Goal: Transaction & Acquisition: Book appointment/travel/reservation

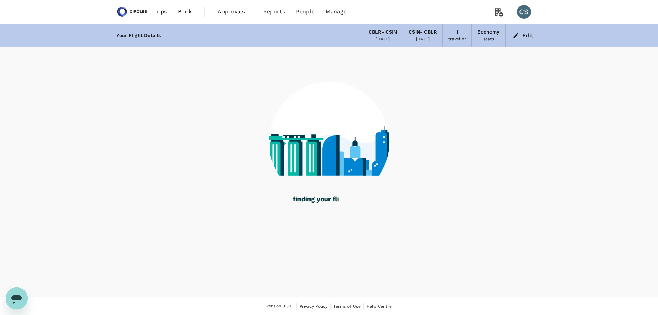
scroll to position [1, 0]
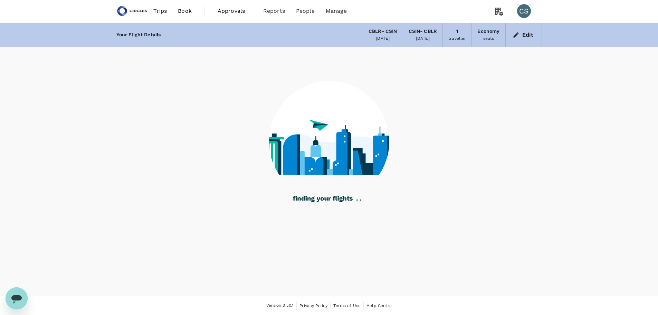
click at [153, 11] on link "Trips" at bounding box center [160, 10] width 25 height 23
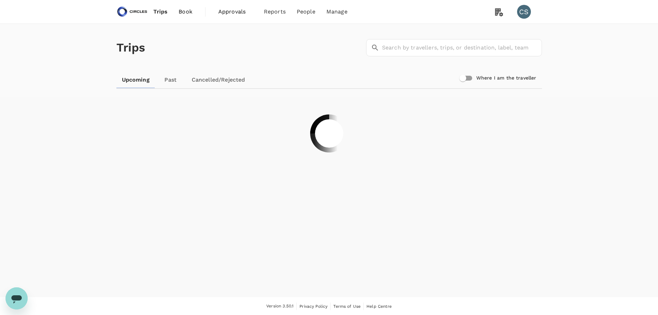
click at [141, 11] on img at bounding box center [132, 11] width 32 height 15
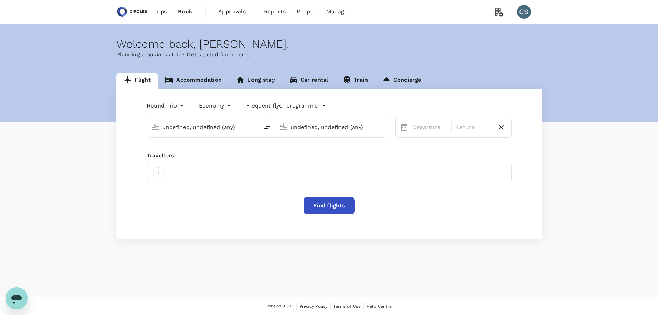
type input "[GEOGRAPHIC_DATA], [GEOGRAPHIC_DATA] (any)"
click at [199, 127] on input "[GEOGRAPHIC_DATA], [GEOGRAPHIC_DATA] (any)" at bounding box center [203, 127] width 82 height 11
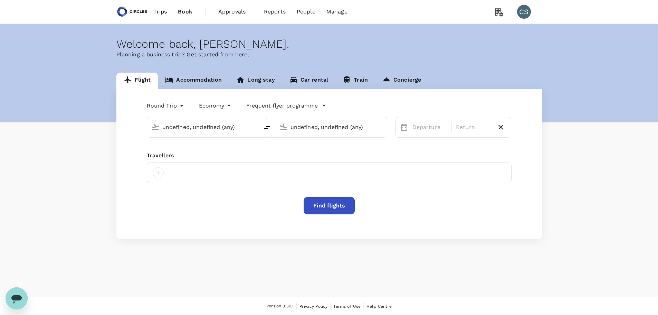
type input "[GEOGRAPHIC_DATA], [GEOGRAPHIC_DATA] (any)"
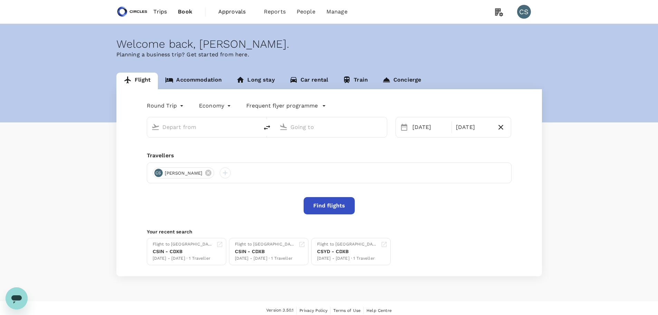
type input "[GEOGRAPHIC_DATA], [GEOGRAPHIC_DATA] (any)"
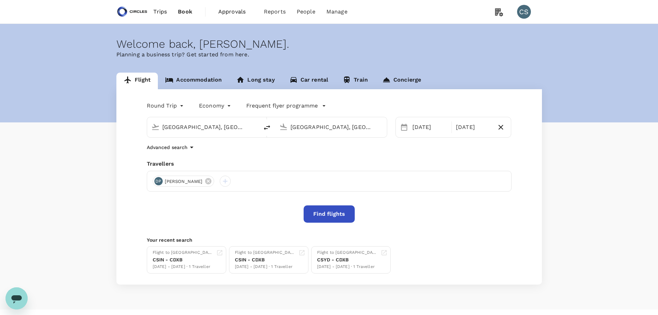
click at [315, 213] on button "Find flights" at bounding box center [329, 213] width 51 height 17
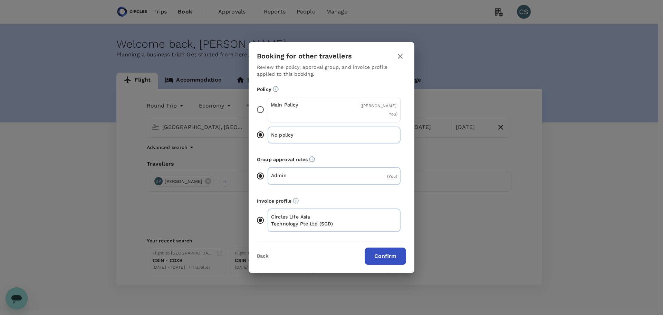
click at [325, 104] on p "Main Policy" at bounding box center [303, 104] width 64 height 7
click at [268, 104] on input "Main Policy ( [PERSON_NAME], You )" at bounding box center [260, 109] width 15 height 15
click at [386, 256] on button "Confirm" at bounding box center [385, 255] width 41 height 17
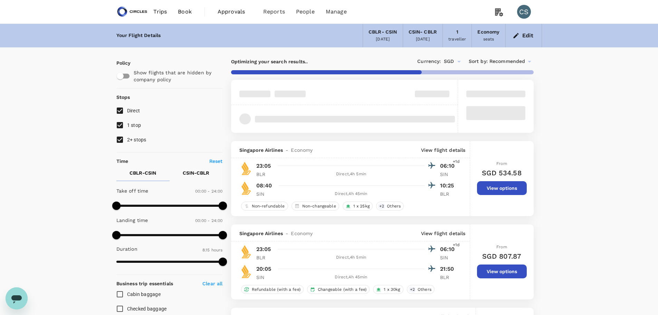
click at [139, 139] on span "2+ stops" at bounding box center [136, 140] width 19 height 6
click at [127, 139] on input "2+ stops" at bounding box center [120, 139] width 15 height 15
checkbox input "false"
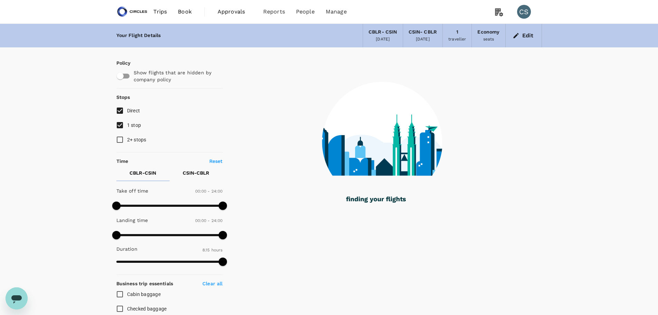
type input "1245"
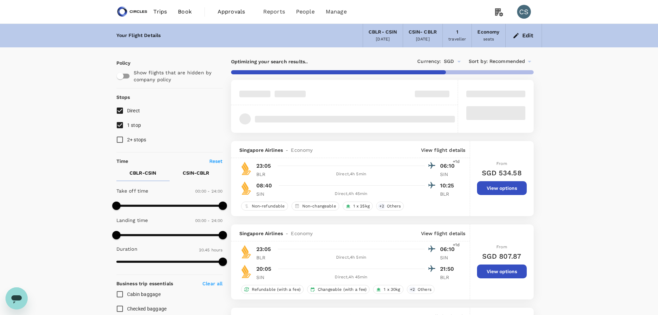
click at [124, 122] on input "1 stop" at bounding box center [120, 125] width 15 height 15
checkbox input "false"
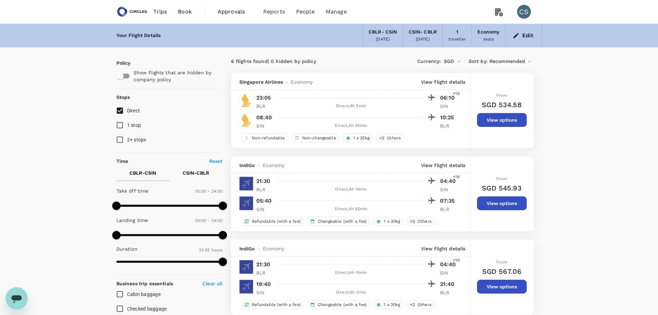
type input "2035"
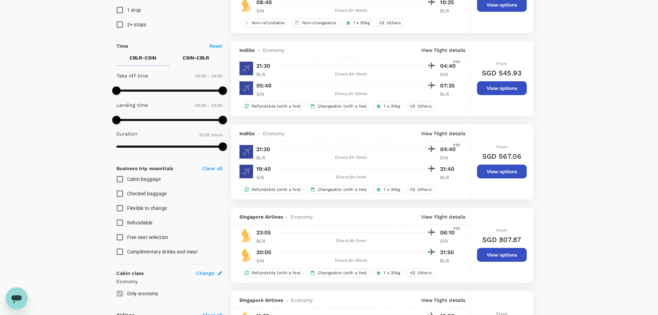
scroll to position [11, 0]
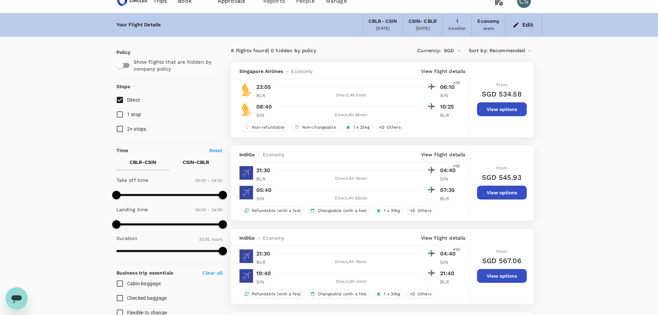
click at [127, 111] on input "1 stop" at bounding box center [120, 114] width 15 height 15
checkbox input "true"
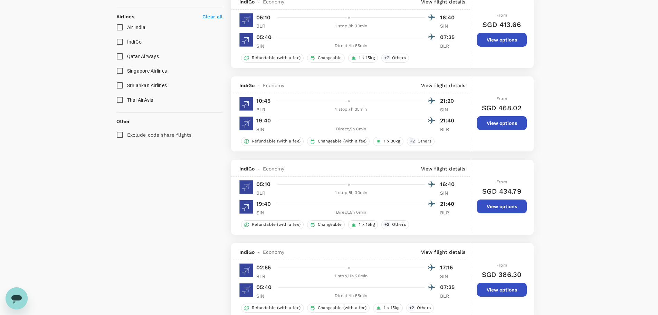
scroll to position [425, 0]
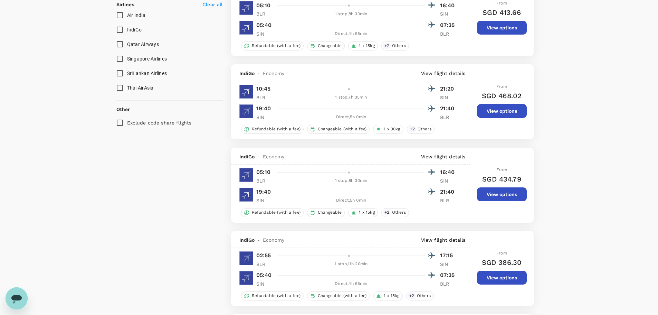
click at [490, 189] on button "View options" at bounding box center [502, 194] width 50 height 14
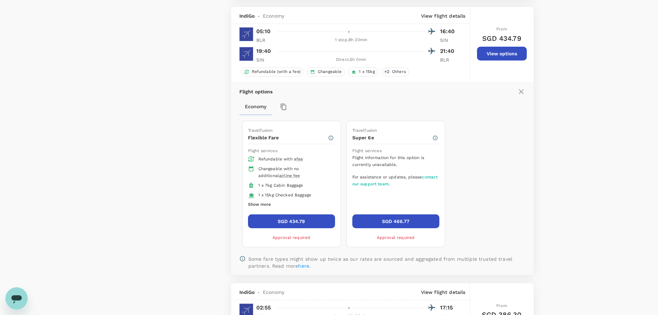
scroll to position [573, 0]
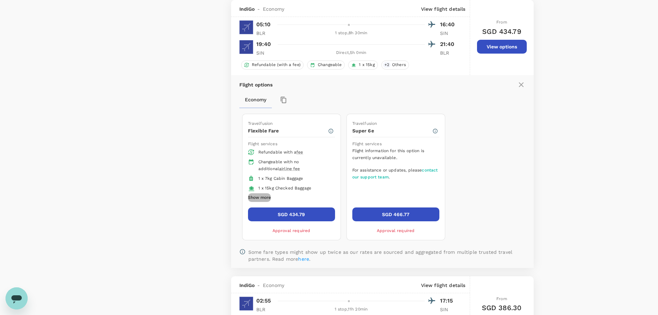
click at [270, 197] on button "Show more" at bounding box center [259, 197] width 23 height 9
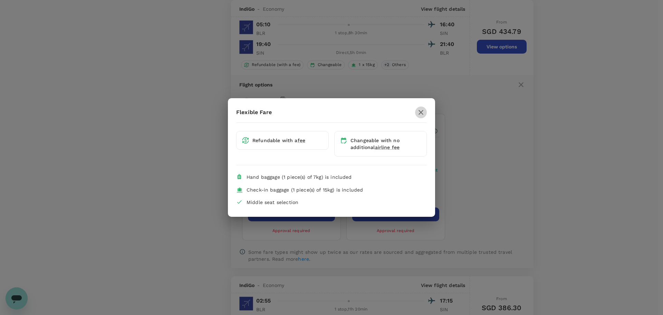
click at [423, 112] on icon "button" at bounding box center [421, 112] width 8 height 8
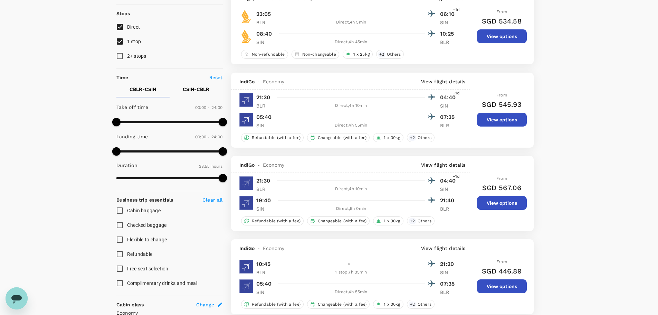
scroll to position [0, 0]
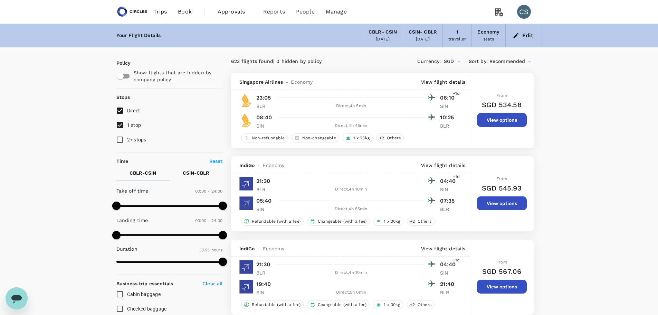
click at [160, 11] on span "Trips" at bounding box center [159, 12] width 13 height 8
